Goal: Information Seeking & Learning: Check status

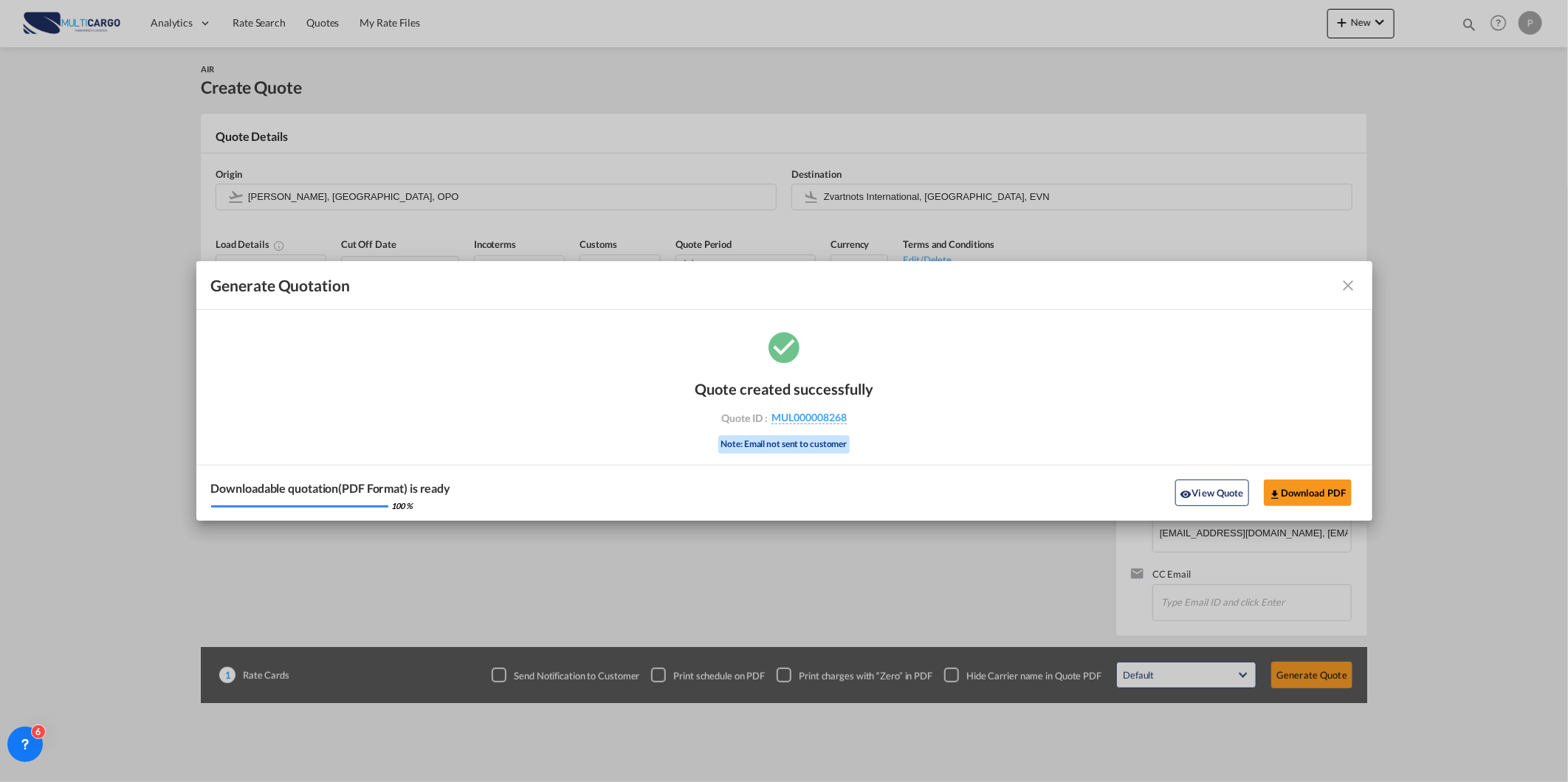
click at [778, 289] on md-icon "icon-close fg-AAA8AD cursor m-0" at bounding box center [1349, 285] width 18 height 18
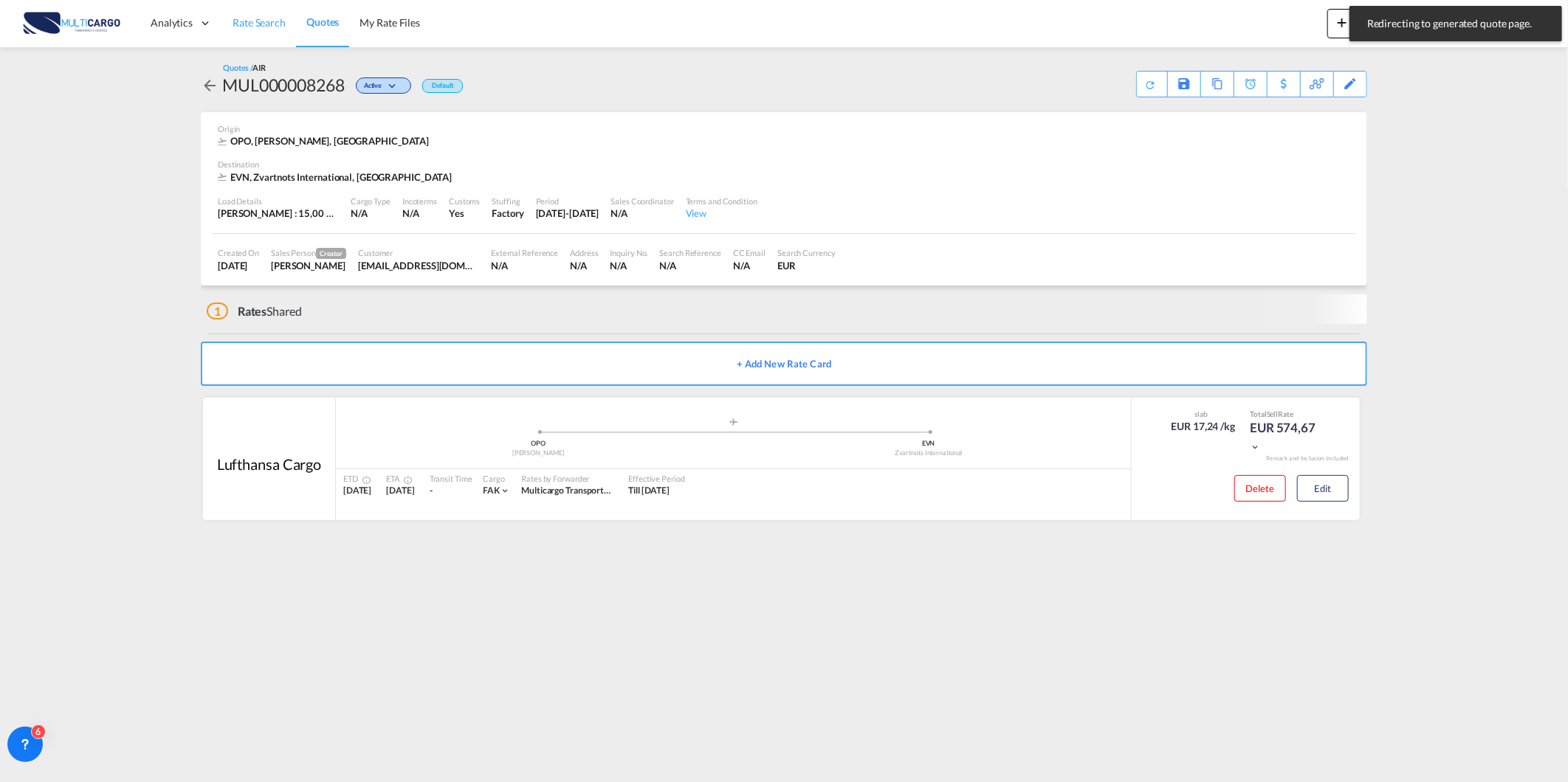
click at [278, 27] on span "Rate Search" at bounding box center [259, 23] width 53 height 13
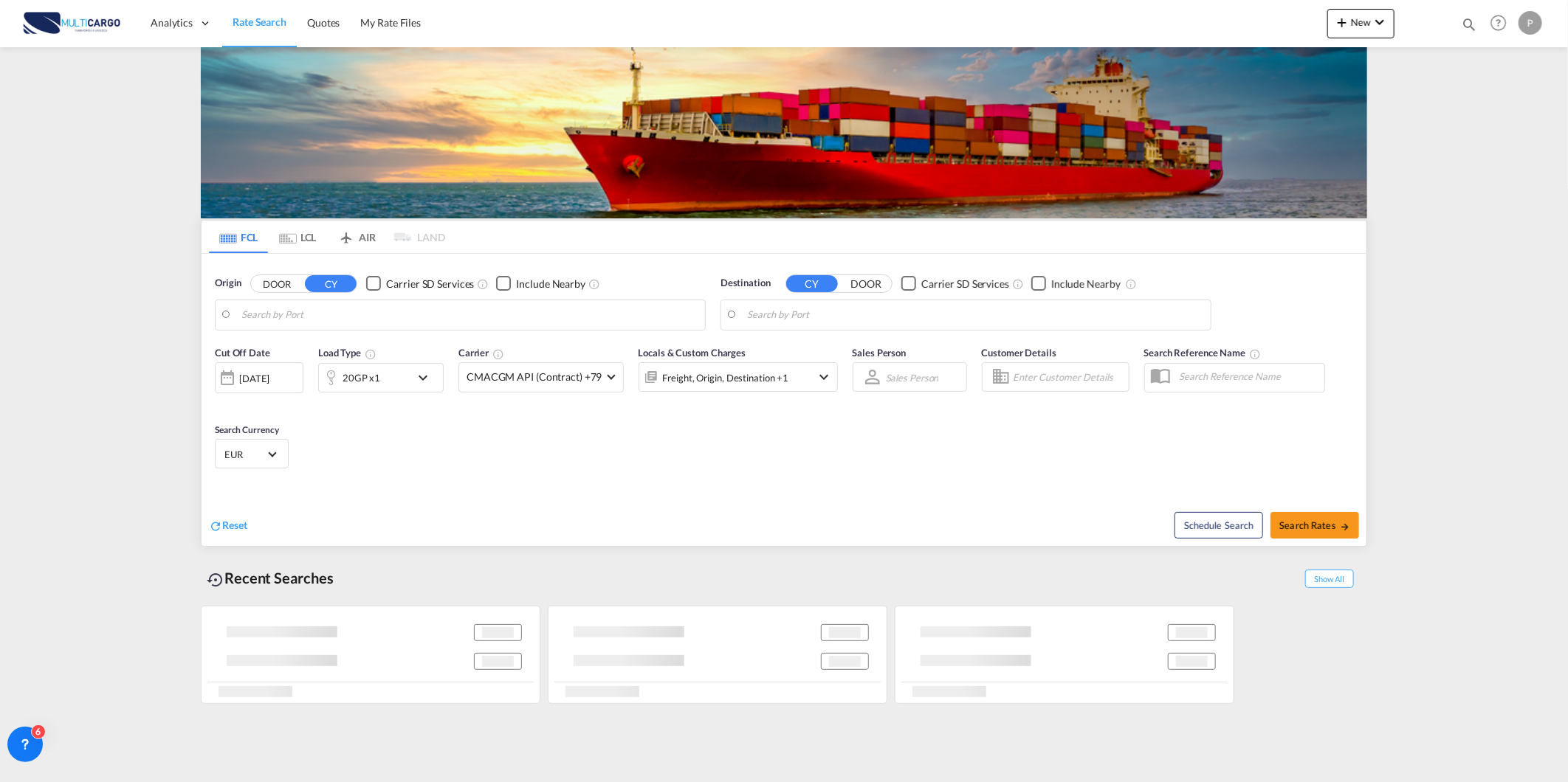
type input "[GEOGRAPHIC_DATA] ([GEOGRAPHIC_DATA]), PTLIS"
type input "[GEOGRAPHIC_DATA], BHBAH"
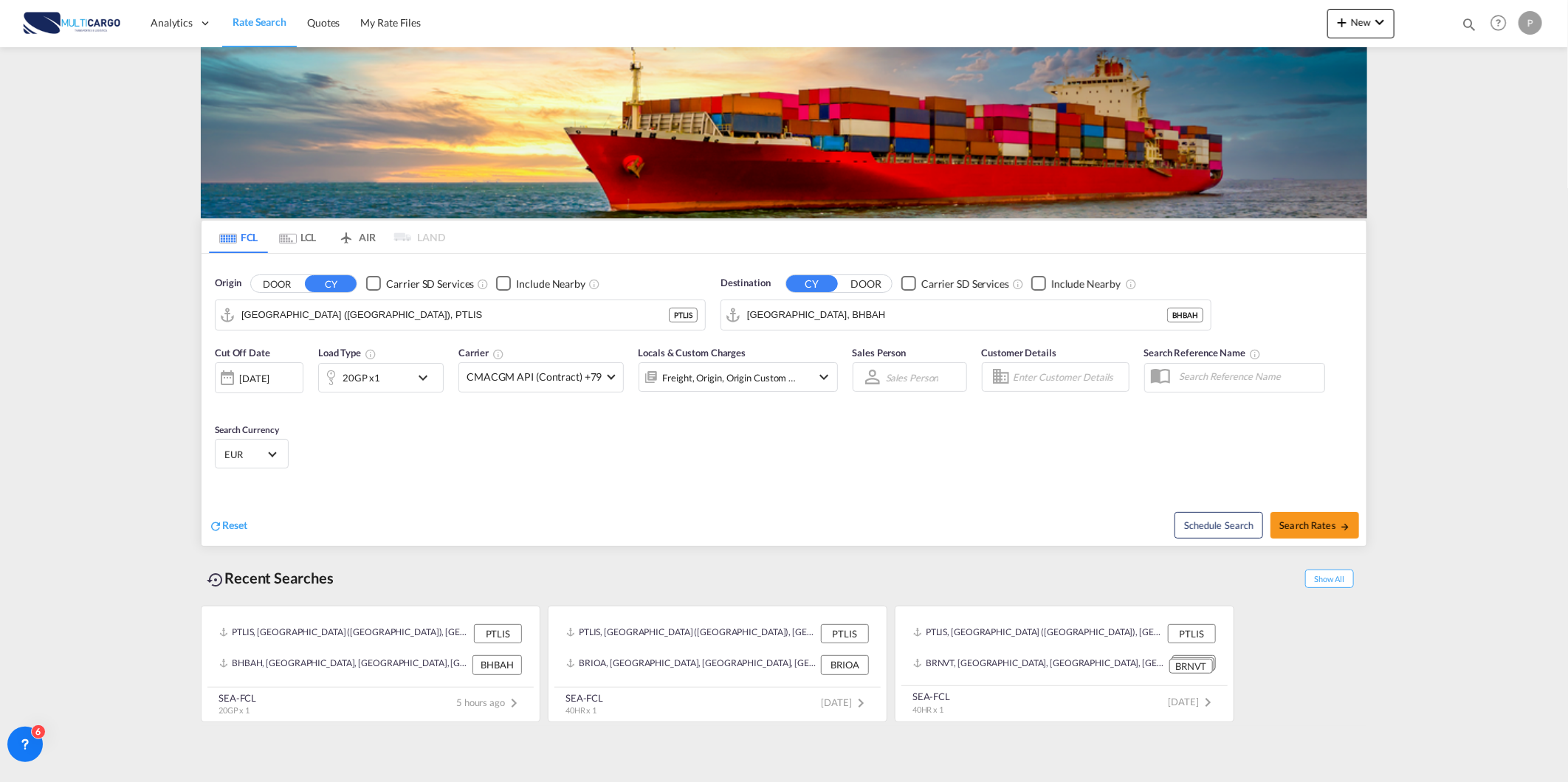
click at [778, 20] on div "Quotes Help Resources Product Release P My Profile Logout" at bounding box center [1498, 23] width 94 height 46
click at [778, 17] on md-icon "icon-magnify" at bounding box center [1469, 24] width 17 height 17
drag, startPoint x: 1220, startPoint y: 20, endPoint x: 1222, endPoint y: 39, distance: 19.1
click at [778, 20] on select "Quotes" at bounding box center [1234, 24] width 70 height 27
select select "Quotes"
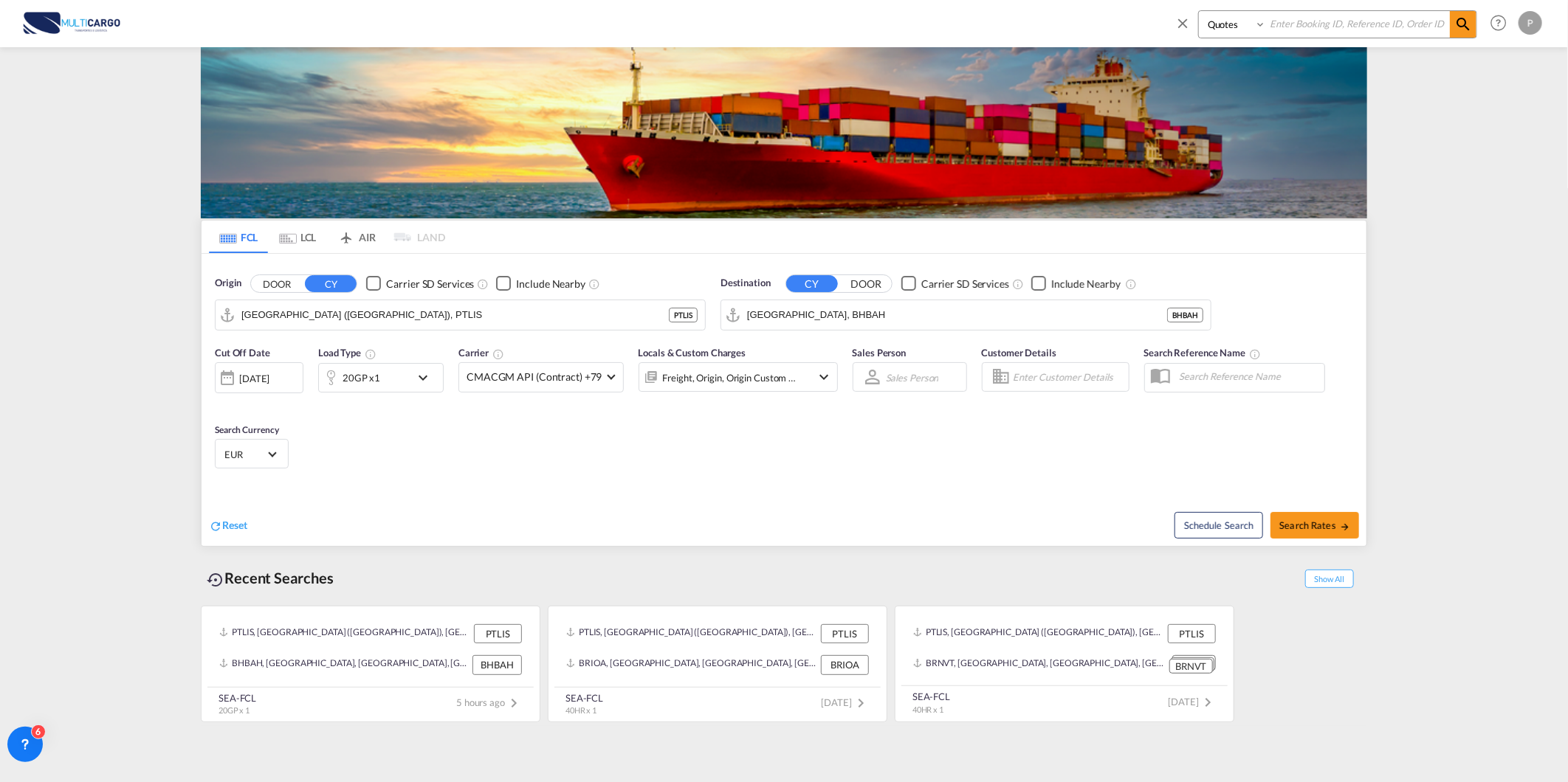
click at [778, 11] on select "Quotes" at bounding box center [1234, 24] width 70 height 27
click at [778, 13] on input at bounding box center [1358, 24] width 184 height 26
type input "8267"
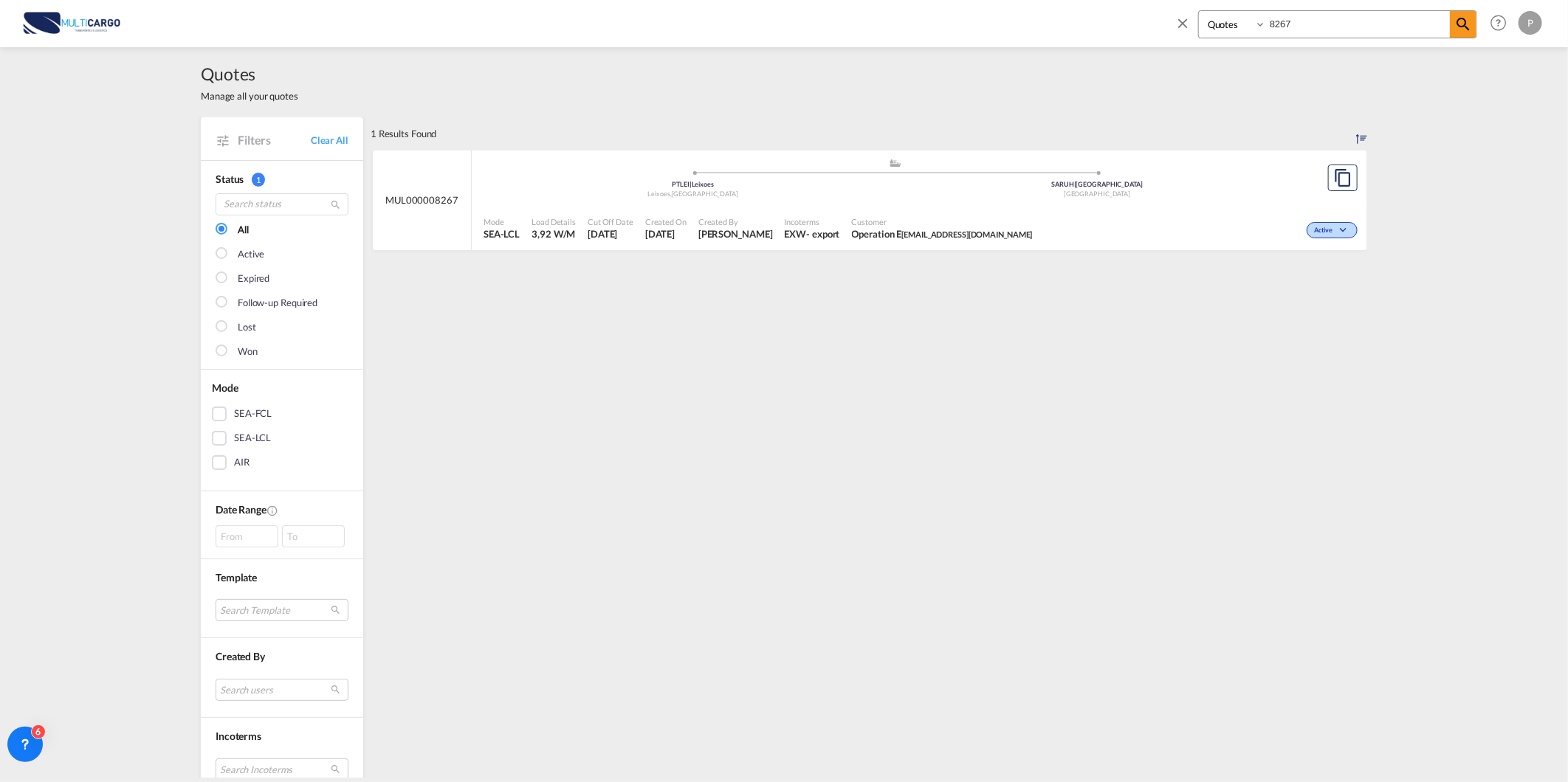
click at [778, 207] on div "Mode SEA-LCL Load Details 3,92 W/M Cut Off Date [DATE] Created On [DATE] Create…" at bounding box center [919, 229] width 896 height 44
